Goal: Book appointment/travel/reservation

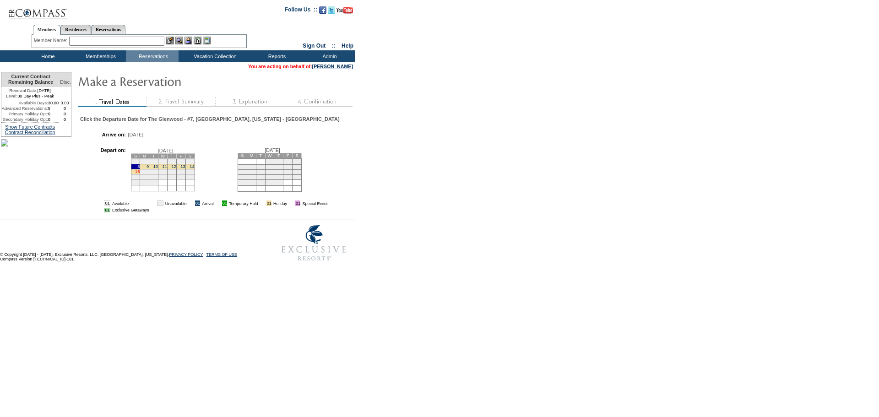
click at [140, 174] on link "15" at bounding box center [137, 171] width 5 height 5
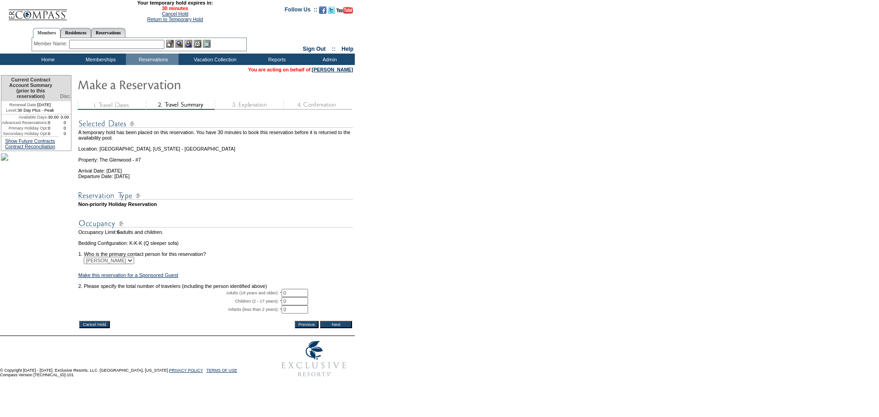
drag, startPoint x: 294, startPoint y: 305, endPoint x: 286, endPoint y: 302, distance: 8.4
click at [286, 297] on input "0" at bounding box center [294, 293] width 27 height 8
type input "2"
click at [369, 282] on form "29:59 Your temporary hold expires in: 30 minutes Cancel Hold Return to Temporar…" at bounding box center [439, 191] width 879 height 382
click at [342, 328] on input "Next" at bounding box center [336, 324] width 32 height 7
